Goal: Check status: Check status

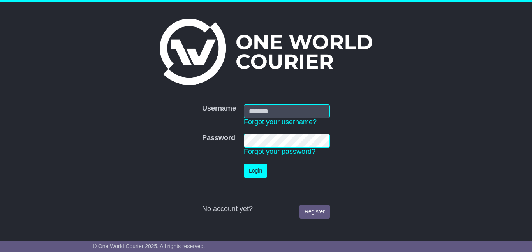
click at [256, 111] on input "Username" at bounding box center [287, 111] width 86 height 14
type input "**********"
click at [254, 173] on button "Login" at bounding box center [255, 171] width 23 height 14
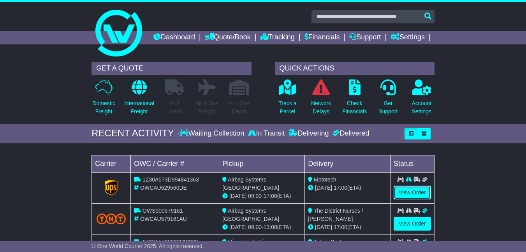
click at [413, 200] on link "View Order" at bounding box center [412, 193] width 37 height 14
